Goal: Task Accomplishment & Management: Manage account settings

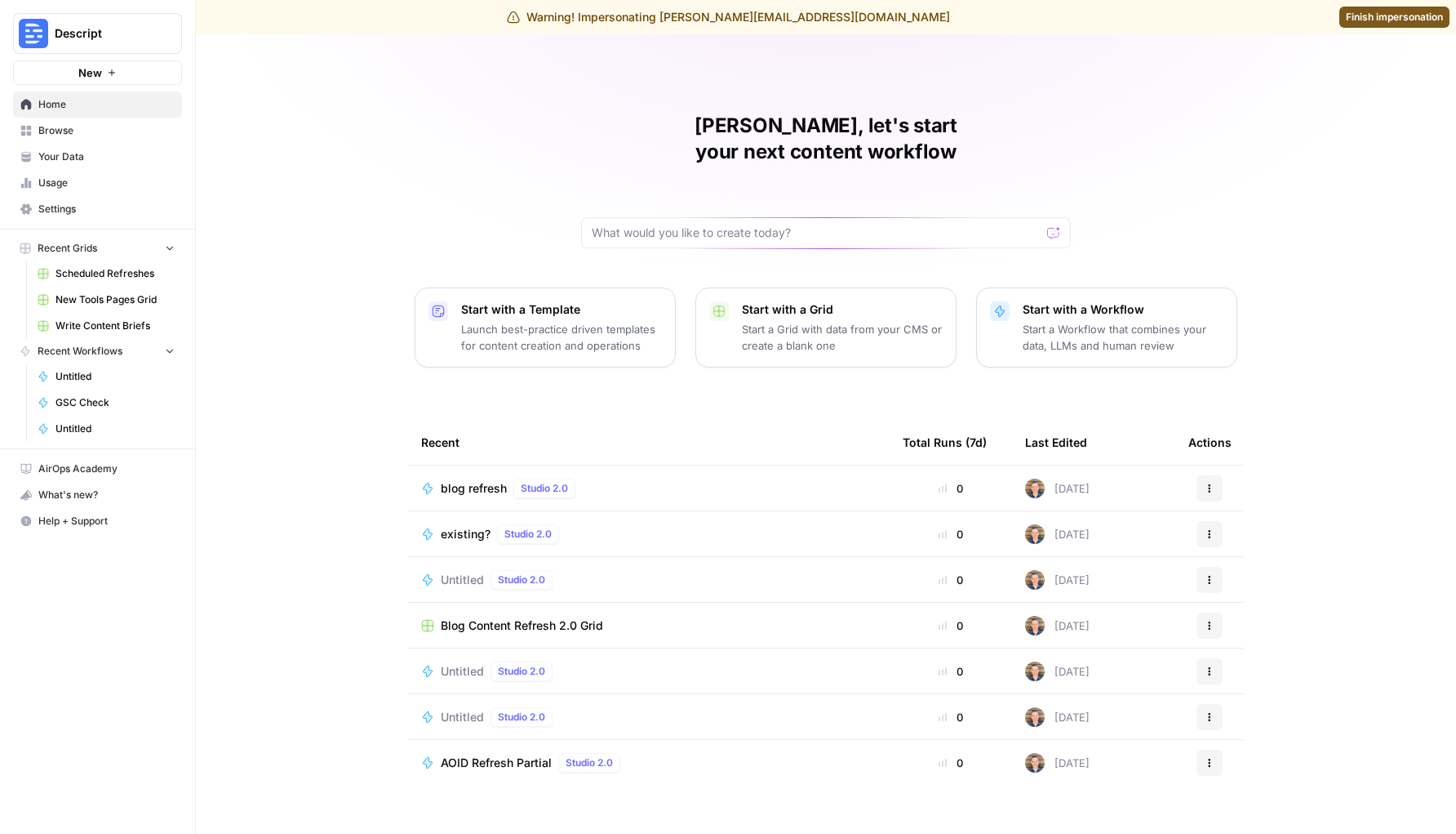
click at [90, 210] on span "Settings" at bounding box center [106, 208] width 136 height 14
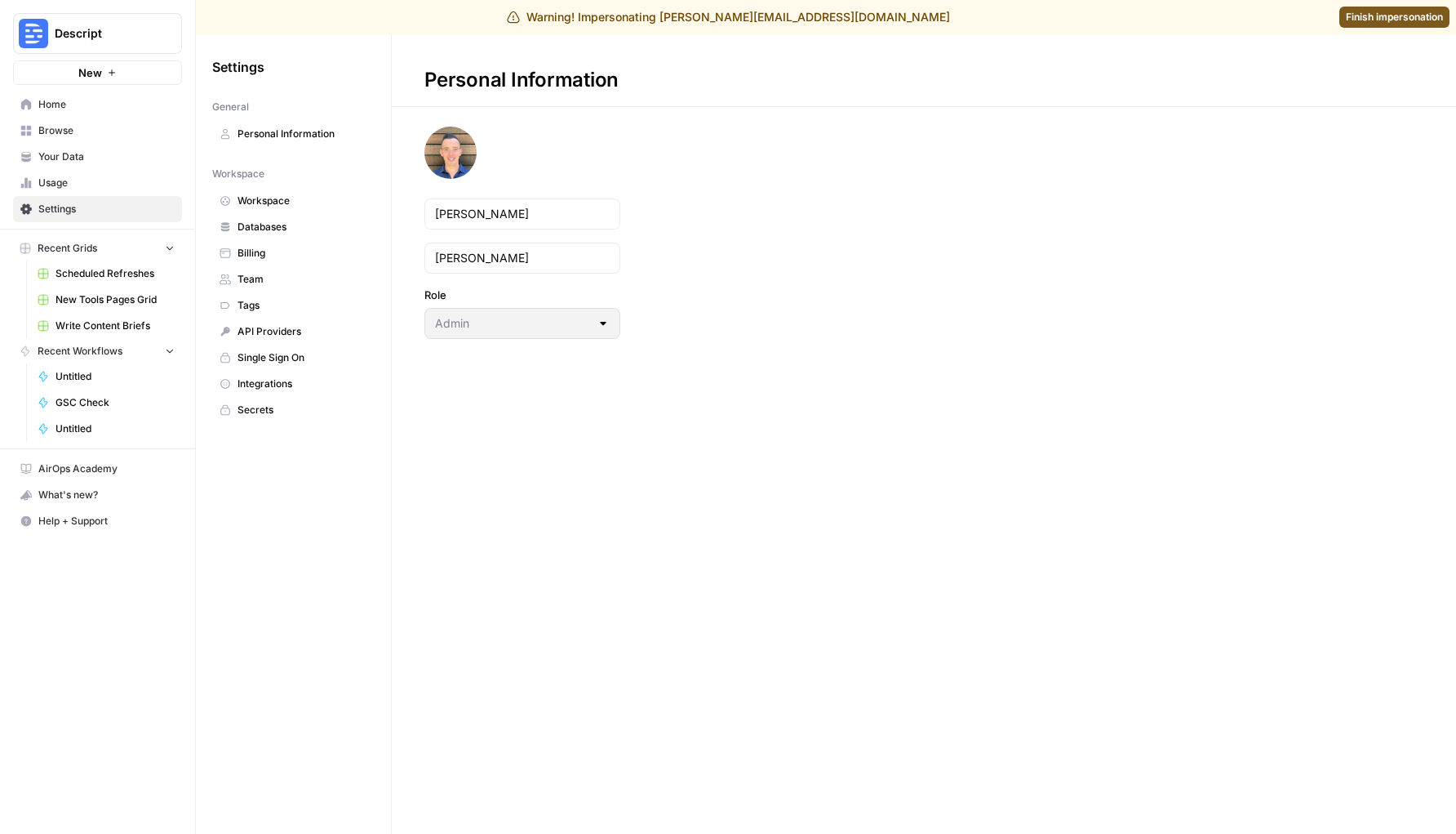
click at [285, 272] on span "Team" at bounding box center [303, 279] width 129 height 14
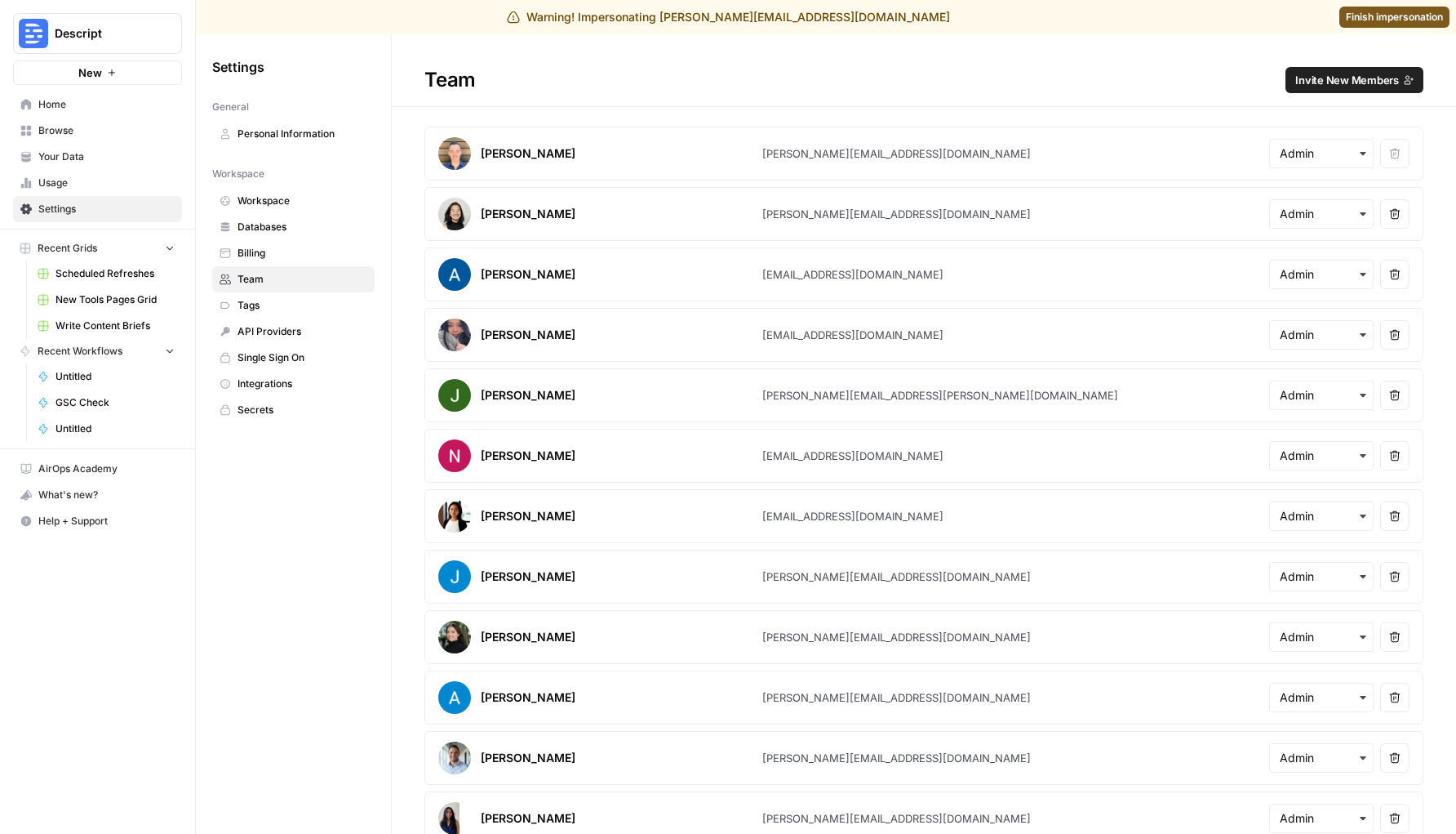
click at [1403, 89] on button "Invite New Members" at bounding box center [1354, 79] width 138 height 26
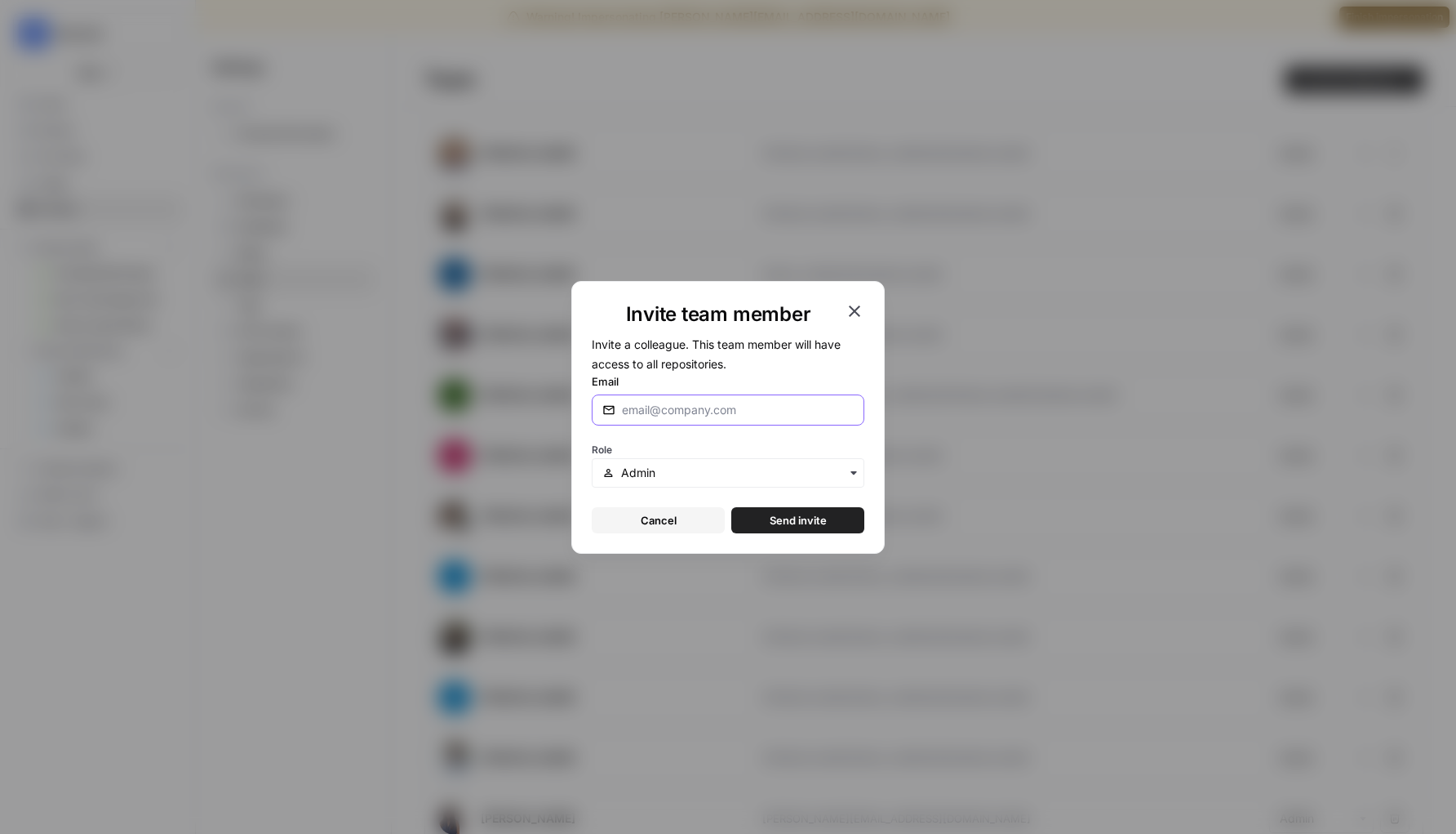
click at [758, 416] on input "Email" at bounding box center [738, 409] width 232 height 16
type input "[PERSON_NAME][EMAIL_ADDRESS][DOMAIN_NAME]"
click at [776, 533] on div "Invite team member Invite a colleague. This team member will have access to all…" at bounding box center [727, 417] width 313 height 272
click at [779, 519] on span "Send invite" at bounding box center [798, 520] width 57 height 16
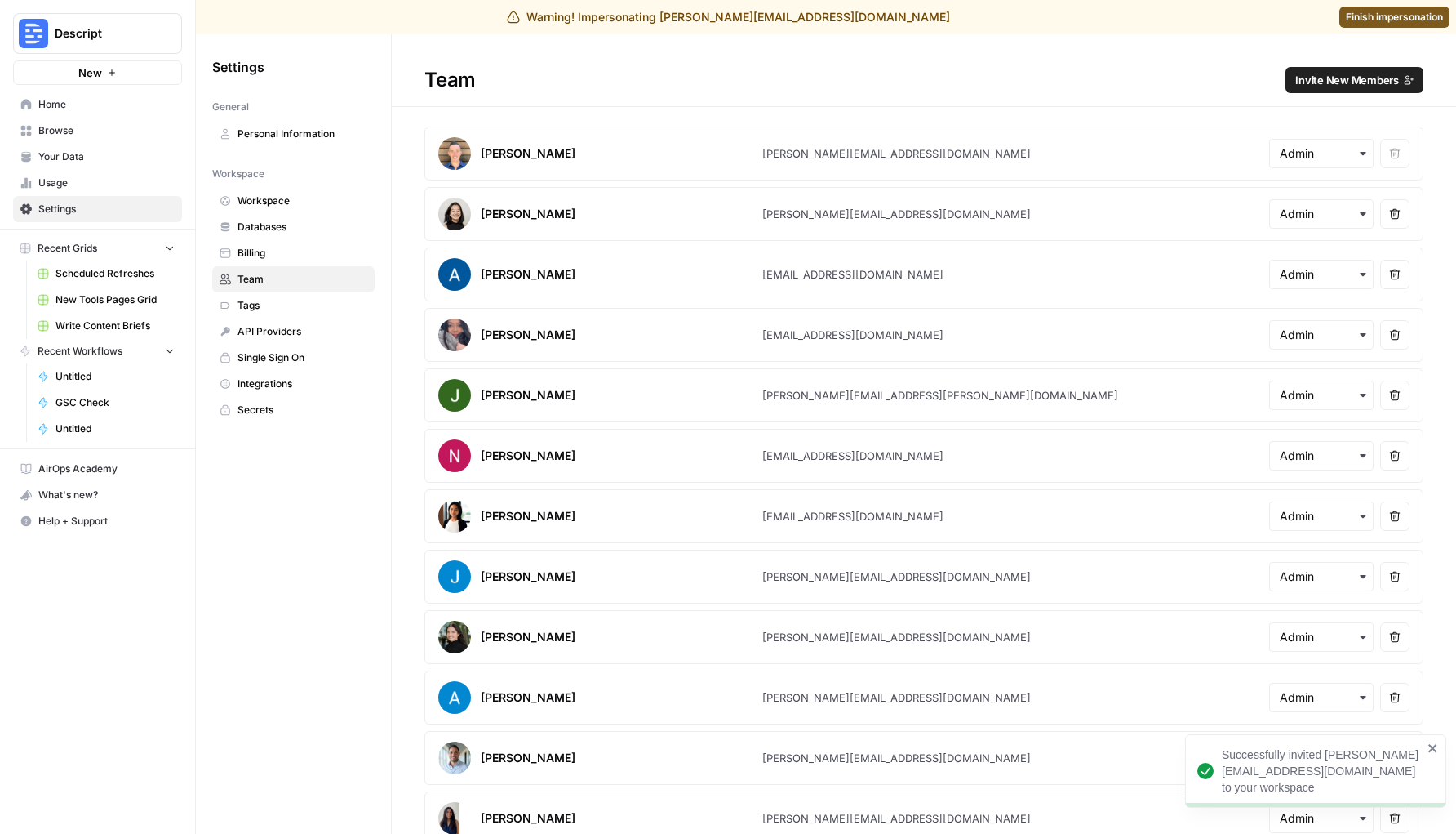
click at [98, 37] on span "Descript" at bounding box center [104, 33] width 99 height 16
click at [128, 77] on input "carta" at bounding box center [158, 79] width 221 height 16
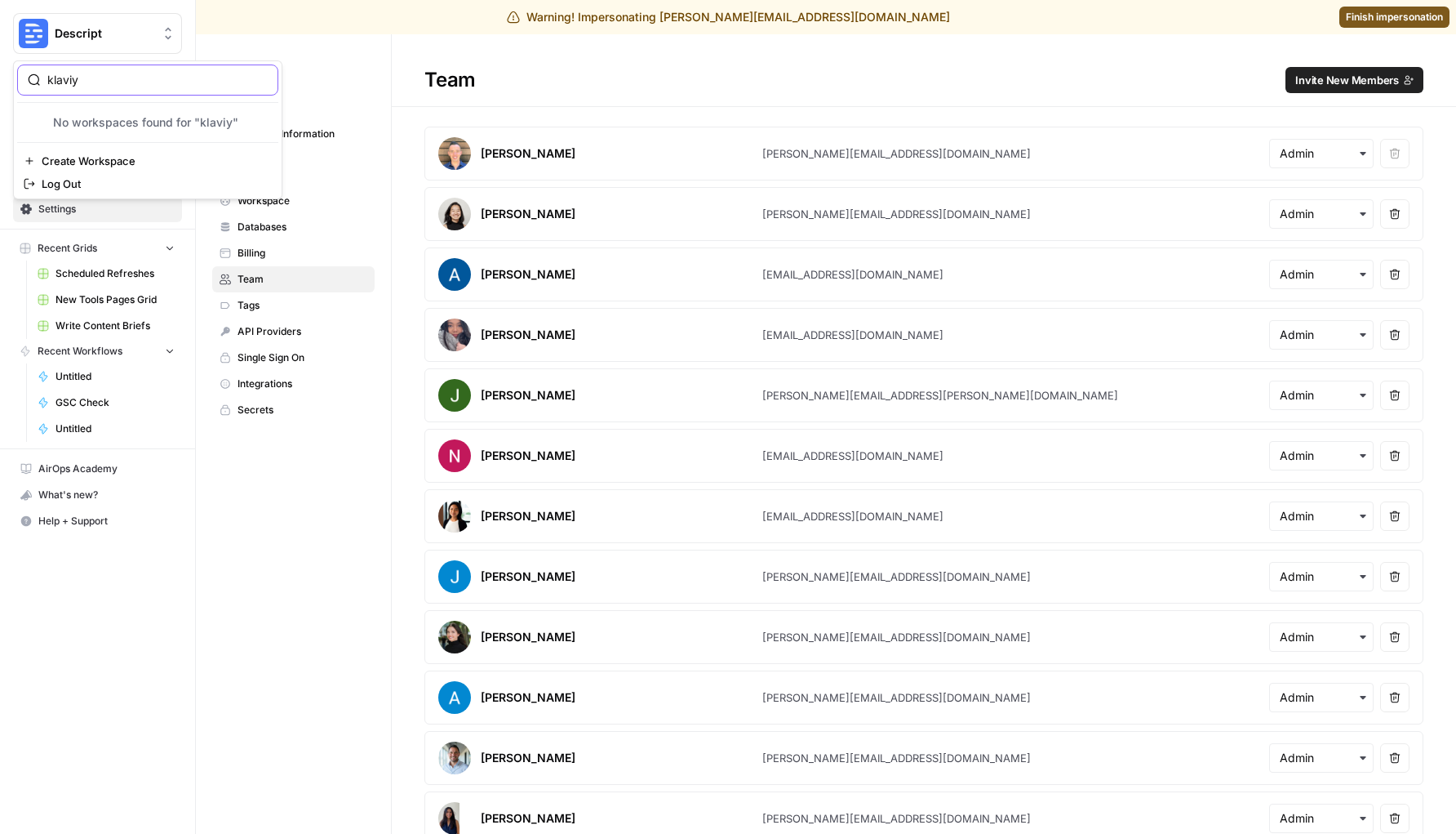
type input "klaviy"
click at [1420, 20] on span "Finish impersonation" at bounding box center [1394, 16] width 97 height 14
